Goal: Task Accomplishment & Management: Use online tool/utility

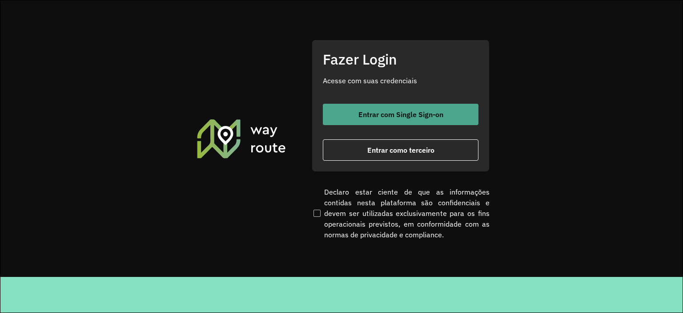
click at [377, 117] on span "Entrar com Single Sign-on" at bounding box center [400, 114] width 85 height 7
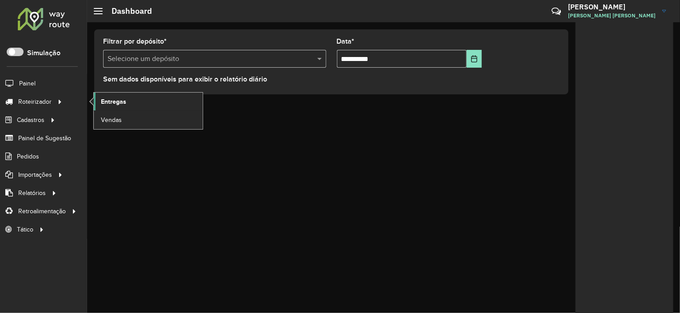
click at [120, 101] on span "Entregas" at bounding box center [113, 101] width 25 height 9
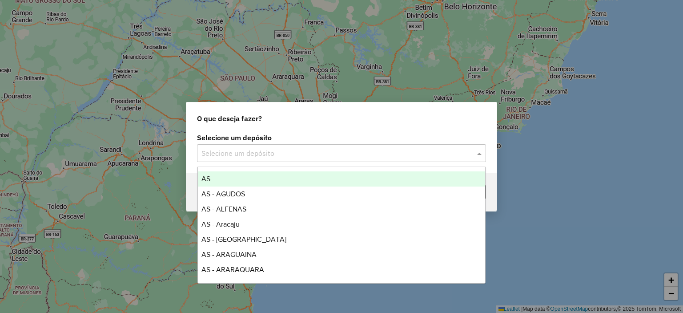
click at [314, 151] on input "text" at bounding box center [332, 153] width 262 height 11
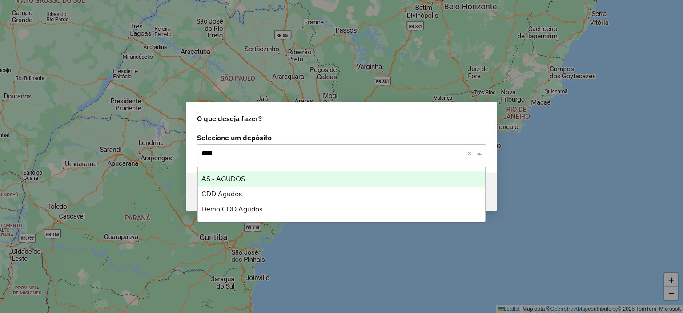
type input "*****"
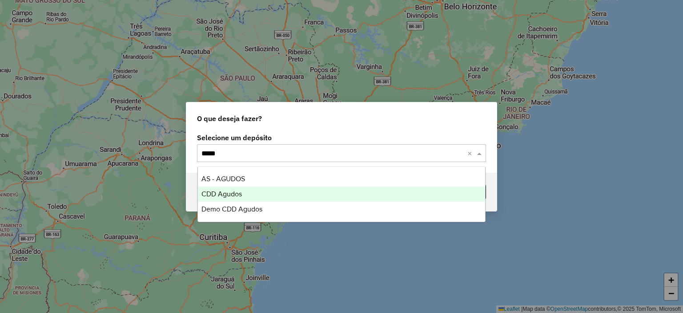
click at [254, 196] on div "CDD Agudos" at bounding box center [342, 193] width 288 height 15
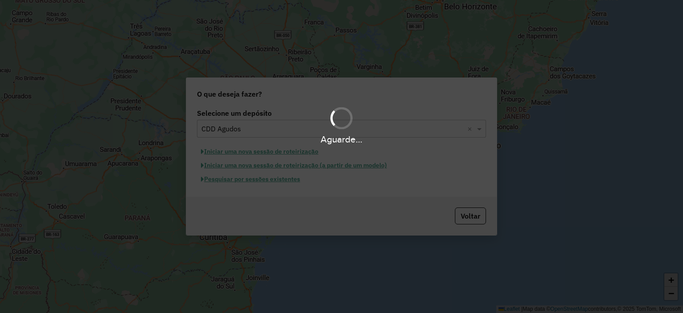
click at [277, 180] on div "Aguarde..." at bounding box center [341, 156] width 683 height 313
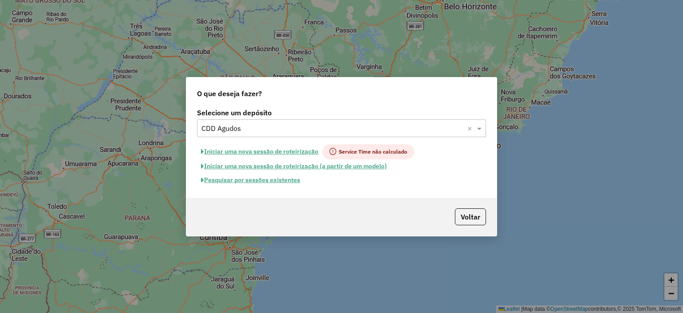
click at [277, 178] on button "Pesquisar por sessões existentes" at bounding box center [250, 180] width 107 height 14
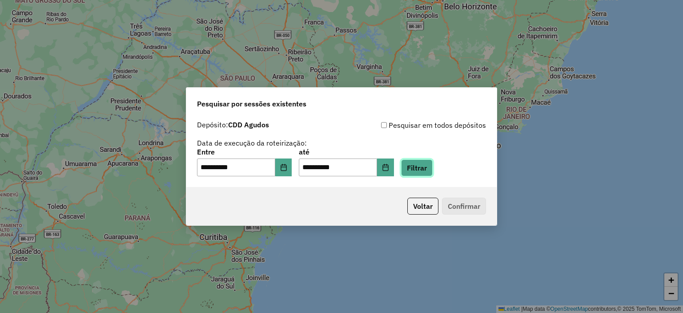
click at [420, 165] on button "Filtrar" at bounding box center [417, 167] width 32 height 17
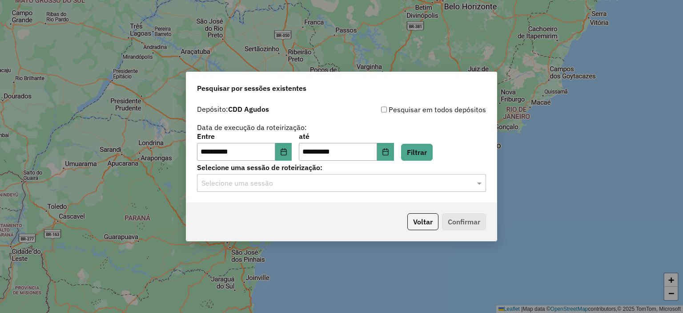
drag, startPoint x: 293, startPoint y: 194, endPoint x: 287, endPoint y: 184, distance: 11.0
click at [293, 193] on div "**********" at bounding box center [341, 151] width 310 height 102
click at [286, 183] on input "text" at bounding box center [332, 183] width 262 height 11
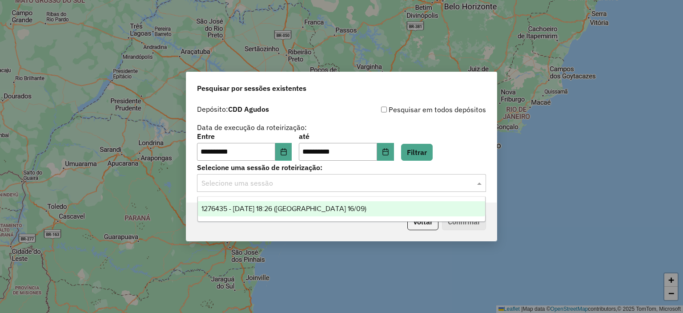
drag, startPoint x: 294, startPoint y: 209, endPoint x: 402, endPoint y: 219, distance: 108.5
click at [295, 209] on span "1276435 - 16/09/2025 18:26 (Agudos 16/09)" at bounding box center [283, 208] width 165 height 8
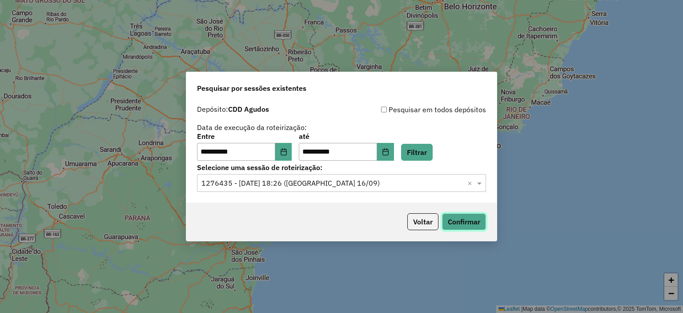
click at [474, 219] on button "Confirmar" at bounding box center [464, 221] width 44 height 17
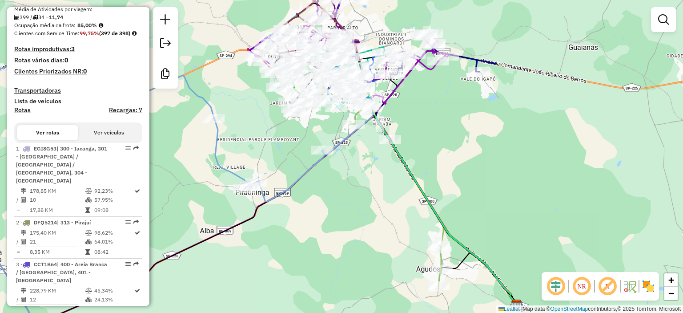
scroll to position [267, 0]
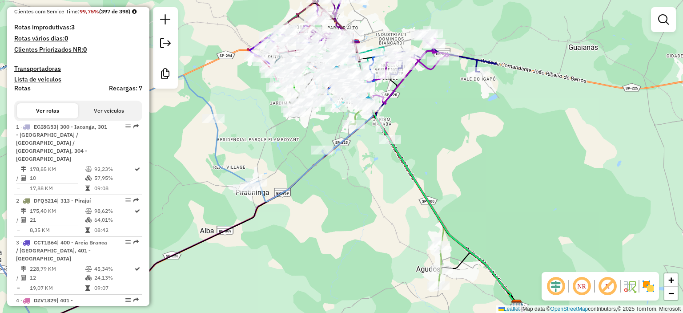
click at [108, 118] on button "Ver veículos" at bounding box center [108, 110] width 61 height 15
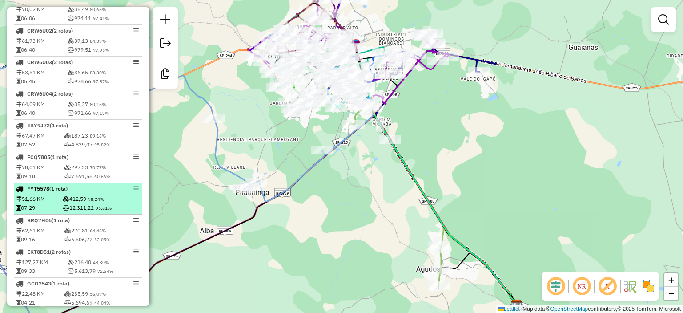
scroll to position [962, 0]
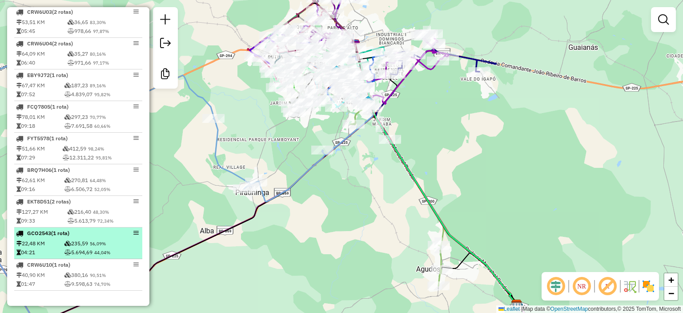
click at [75, 243] on td "235,59 56,09%" at bounding box center [102, 243] width 76 height 9
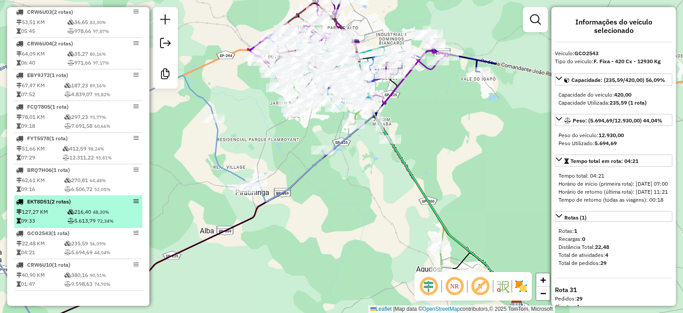
click at [79, 214] on td "216,40 48,30%" at bounding box center [103, 211] width 73 height 9
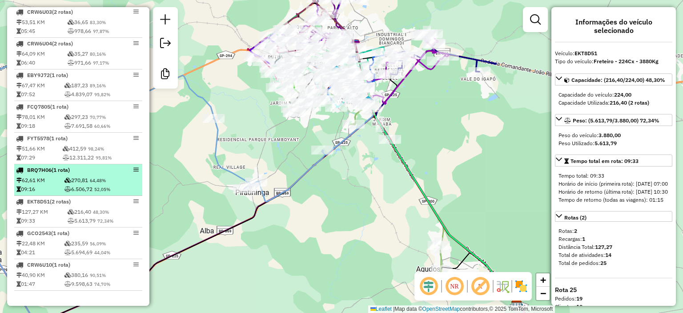
click at [87, 188] on td "6.506,72 52,05%" at bounding box center [102, 188] width 76 height 9
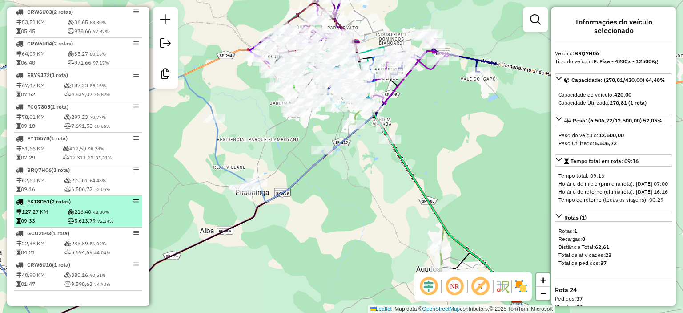
click at [90, 208] on td "216,40 48,30%" at bounding box center [103, 211] width 73 height 9
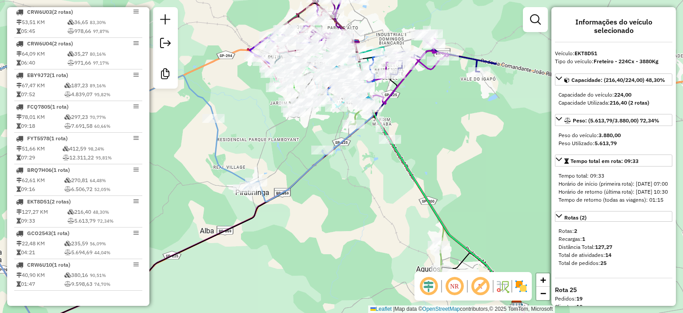
scroll to position [89, 0]
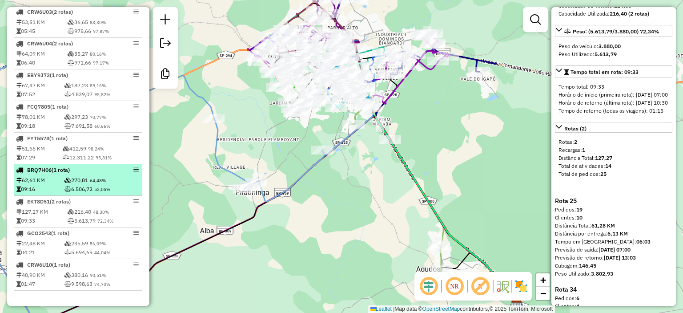
click at [80, 170] on div "BRQ7H06 (1 Rota)" at bounding box center [63, 170] width 94 height 8
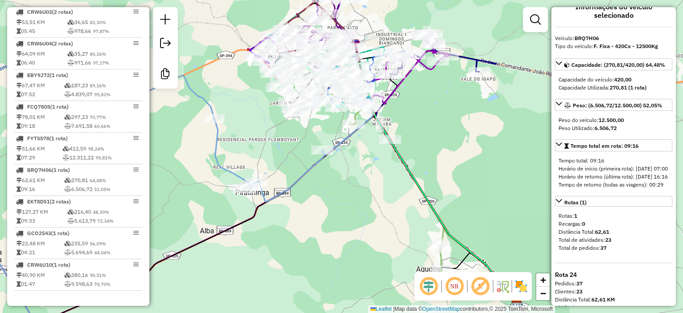
scroll to position [0, 0]
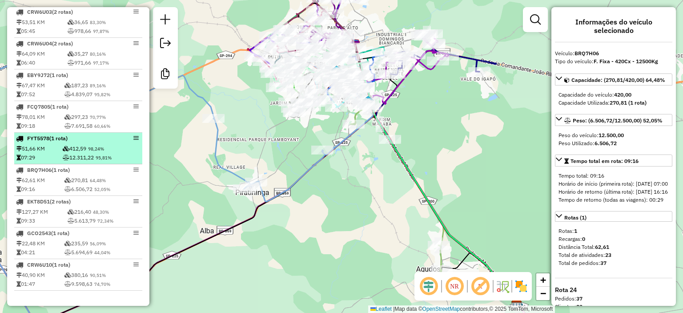
click at [78, 148] on td "412,59 98,24%" at bounding box center [101, 148] width 78 height 9
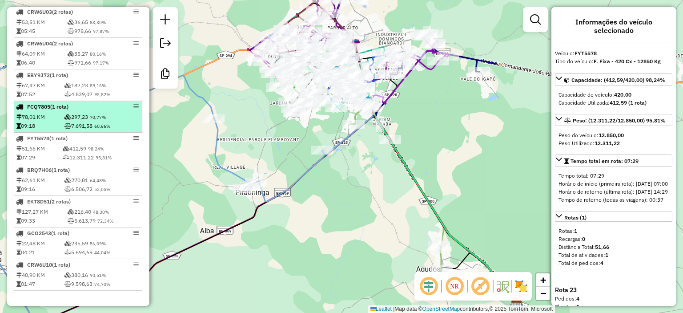
click at [83, 109] on div "FCQ7805 (1 Rota)" at bounding box center [63, 107] width 94 height 8
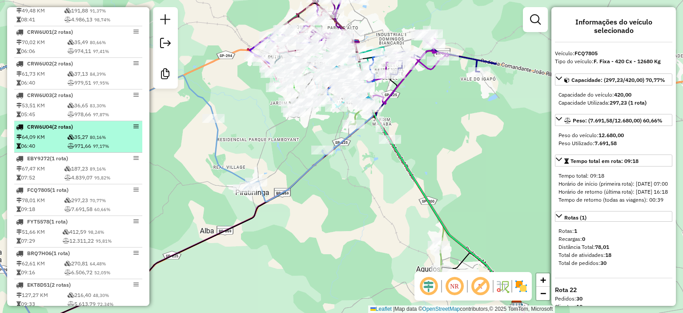
scroll to position [874, 0]
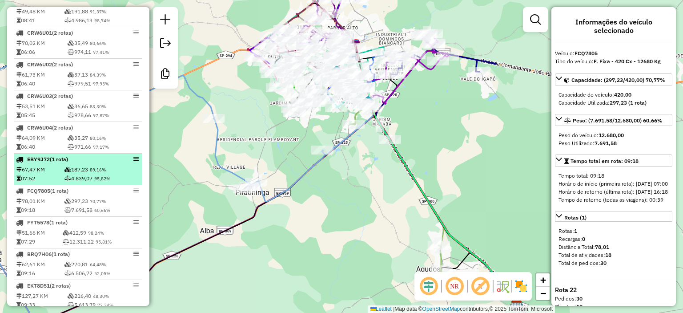
click at [75, 161] on div "EBY9J72 (1 Rota)" at bounding box center [63, 159] width 94 height 8
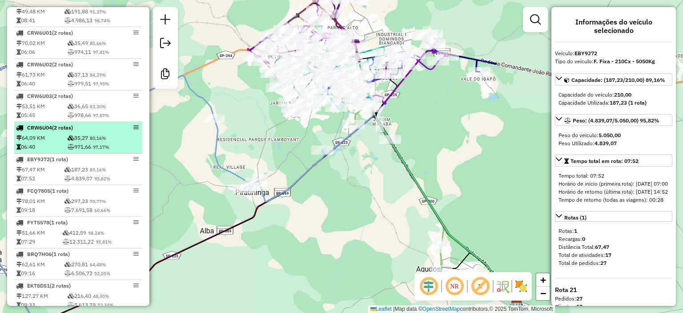
click at [80, 141] on td "35,27 80,16%" at bounding box center [103, 137] width 73 height 9
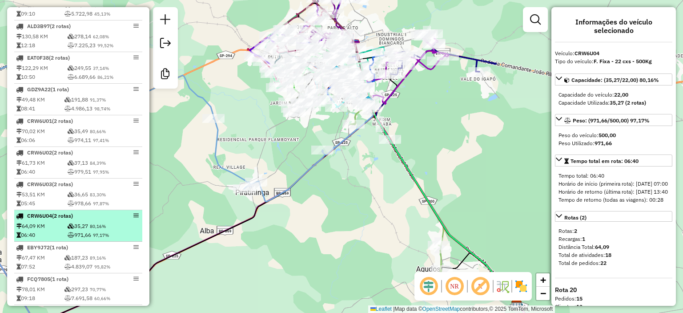
scroll to position [785, 0]
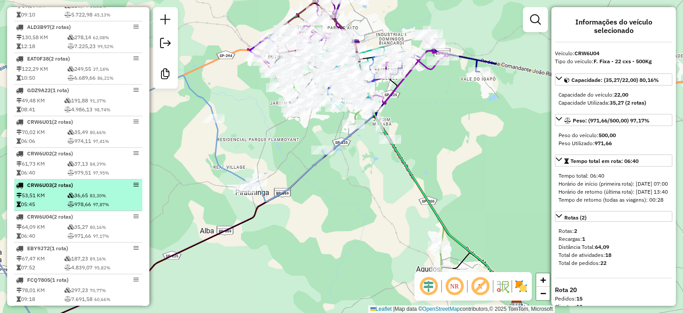
drag, startPoint x: 74, startPoint y: 192, endPoint x: 75, endPoint y: 177, distance: 14.7
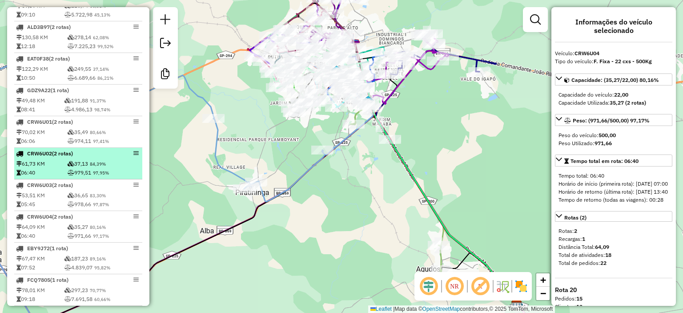
click at [74, 189] on div "CRW6U03 (2 Rotas)" at bounding box center [63, 185] width 94 height 8
click at [75, 174] on td "979,51 97,95%" at bounding box center [103, 172] width 73 height 9
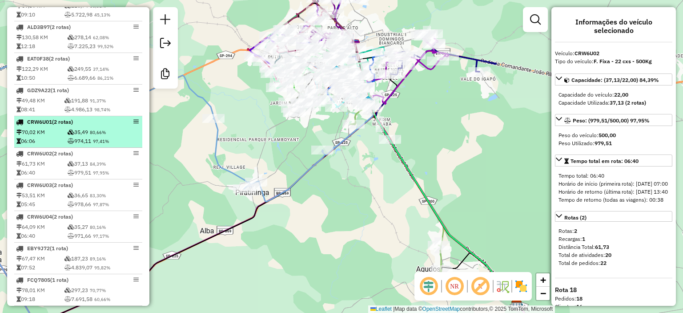
click at [81, 145] on td "974,11 97,41%" at bounding box center [103, 140] width 73 height 9
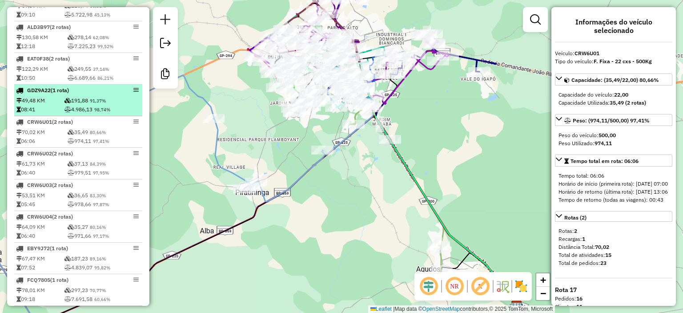
click at [91, 114] on td "4.986,13 98,74%" at bounding box center [102, 109] width 76 height 9
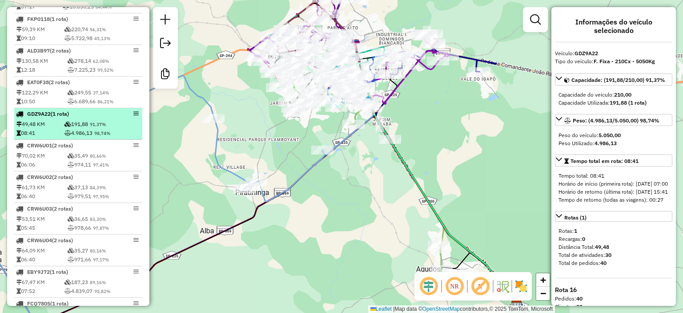
scroll to position [740, 0]
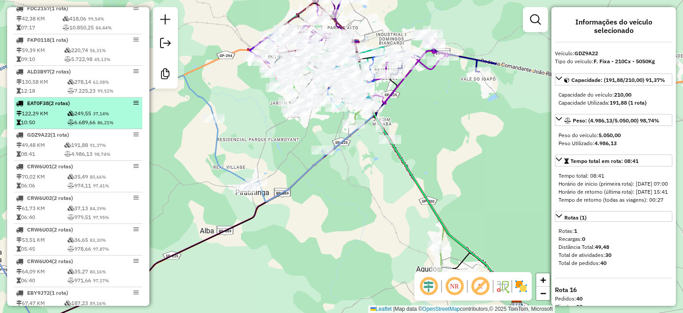
click at [87, 124] on td "6.689,66 86,21%" at bounding box center [103, 122] width 73 height 9
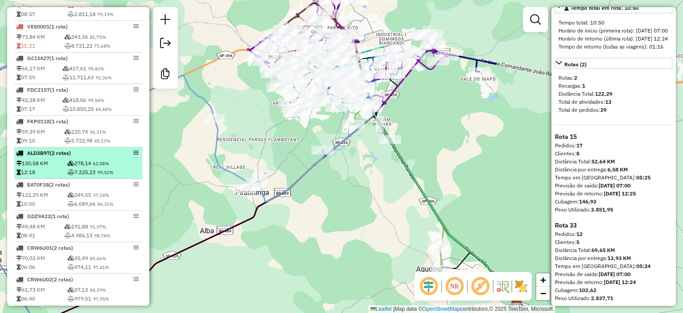
scroll to position [651, 0]
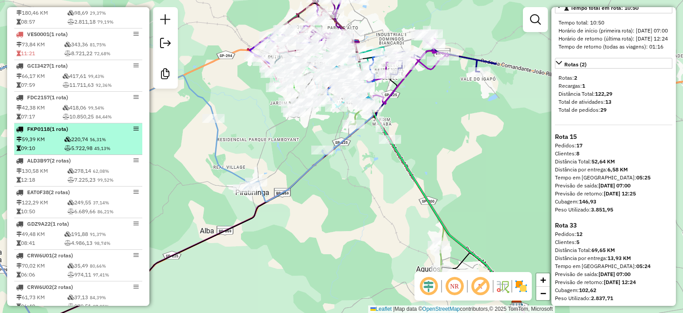
click at [90, 144] on td "220,74 56,31%" at bounding box center [102, 139] width 76 height 9
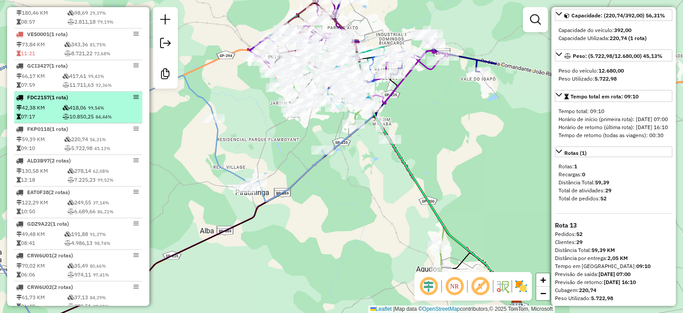
click at [96, 119] on td "10.850,25 84,44%" at bounding box center [101, 116] width 78 height 9
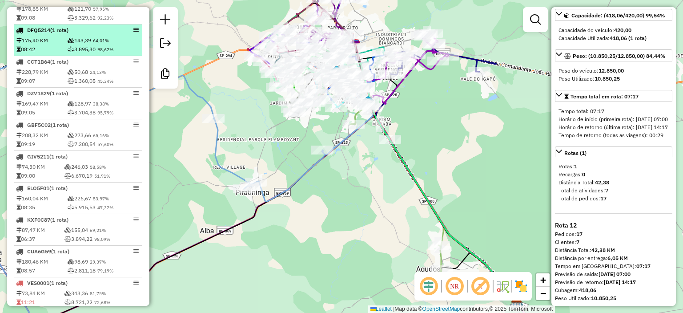
scroll to position [340, 0]
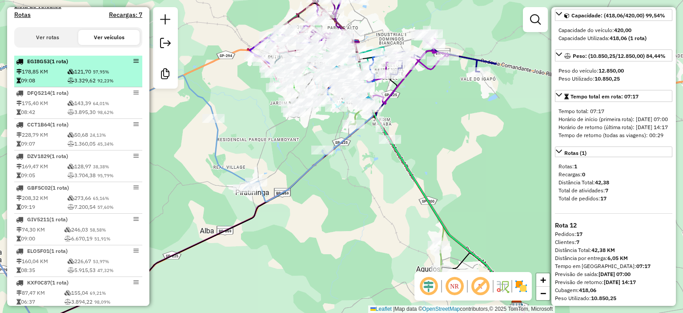
click at [105, 87] on li "EGI8G53 (1 Rota) 178,85 KM 121,70 57,95% 09:08 3.329,62 92,23%" at bounding box center [78, 72] width 128 height 32
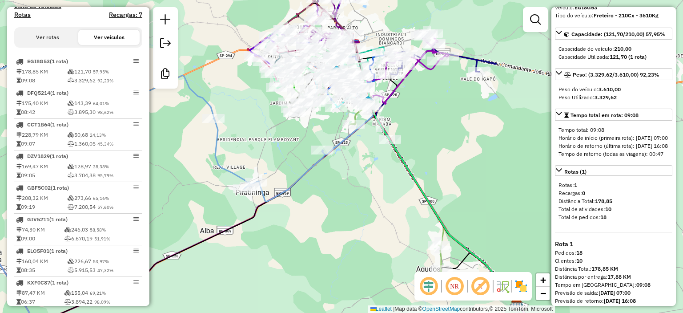
scroll to position [80, 0]
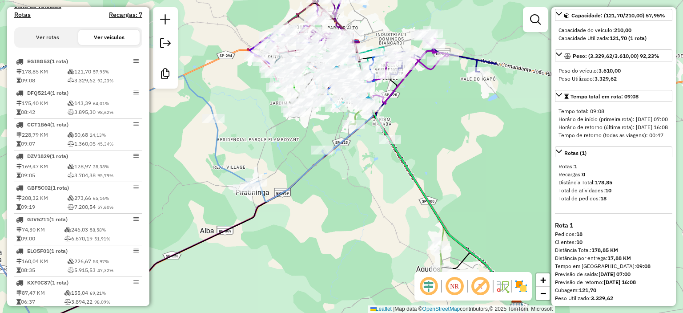
click at [48, 45] on button "Ver rotas" at bounding box center [47, 37] width 61 height 15
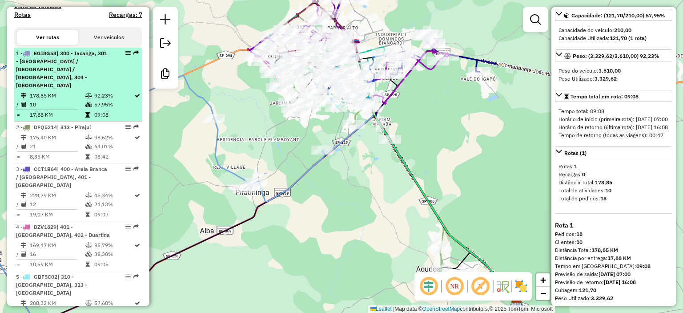
click at [76, 91] on td "178,85 KM" at bounding box center [57, 95] width 56 height 9
select select "**********"
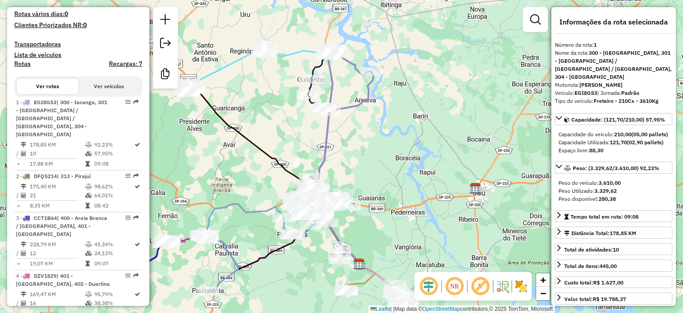
scroll to position [296, 0]
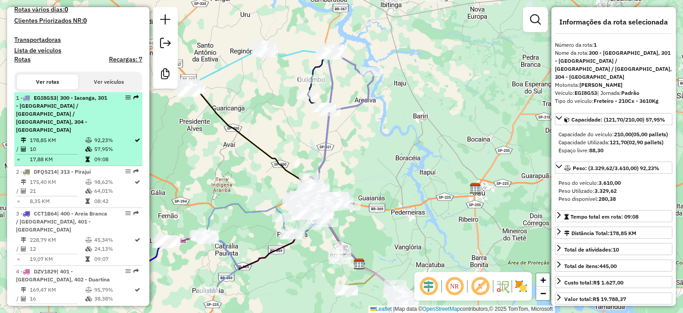
click at [76, 136] on td "178,85 KM" at bounding box center [57, 140] width 56 height 9
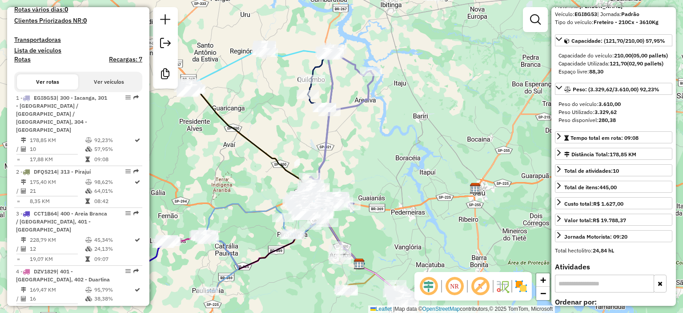
scroll to position [0, 0]
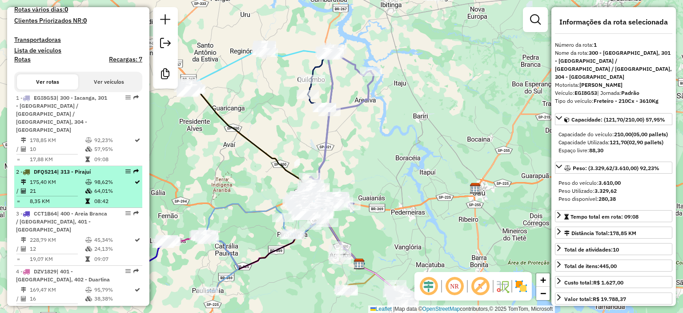
click at [64, 177] on td "175,40 KM" at bounding box center [57, 181] width 56 height 9
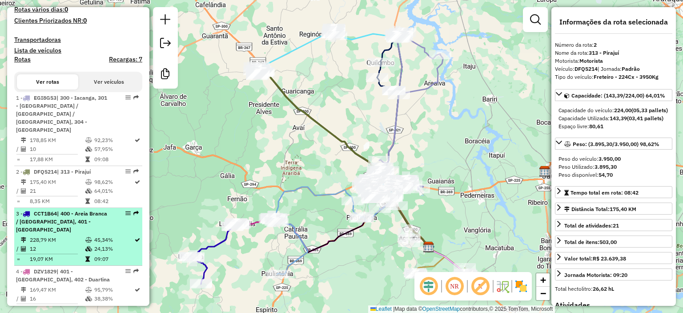
click at [60, 235] on td "228,79 KM" at bounding box center [57, 239] width 56 height 9
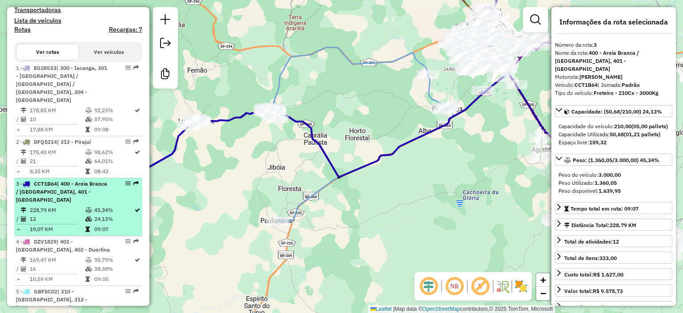
scroll to position [340, 0]
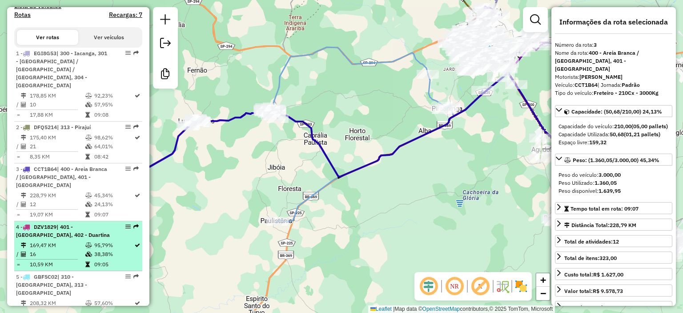
click at [60, 223] on span "| 401 - [GEOGRAPHIC_DATA], 402 - Duartina" at bounding box center [63, 230] width 94 height 15
